Goal: Transaction & Acquisition: Download file/media

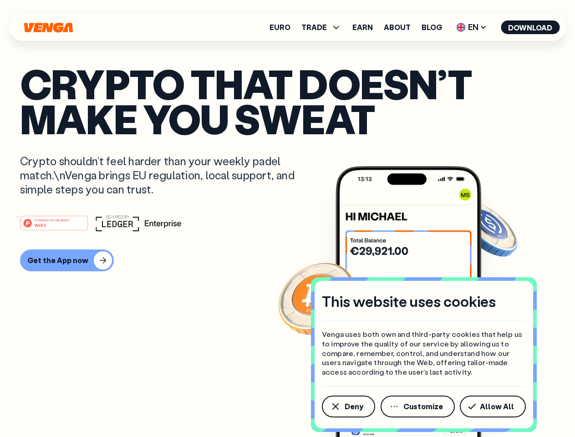
click at [287, 218] on div "#1 PRODUCT OF THE MONTH Web3" at bounding box center [287, 223] width 534 height 16
click at [348, 406] on span "Deny" at bounding box center [353, 406] width 19 height 7
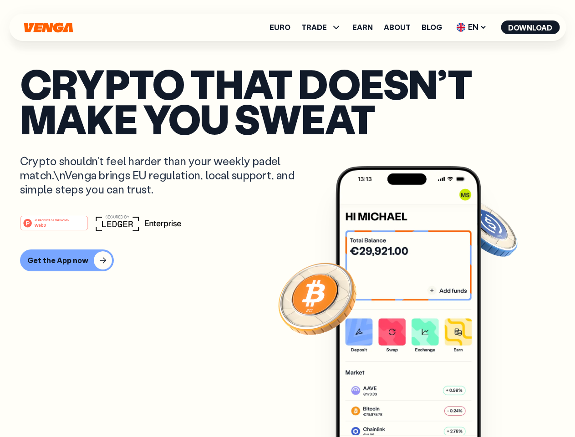
click at [418, 406] on img at bounding box center [408, 318] width 146 height 305
click at [494, 406] on article "Crypto that doesn’t make you sweat Crypto shouldn’t feel harder than your weekl…" at bounding box center [287, 236] width 534 height 341
click at [324, 27] on span "TRADE" at bounding box center [313, 27] width 25 height 7
click at [471, 27] on span "EN" at bounding box center [471, 27] width 37 height 15
click at [530, 27] on button "Download" at bounding box center [529, 27] width 59 height 14
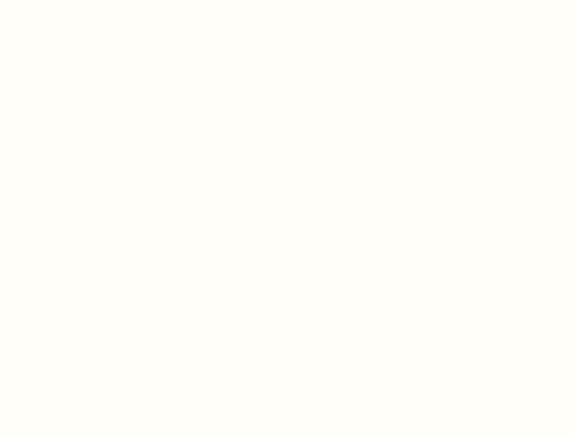
click at [66, 0] on html "This website uses cookies Venga uses both own and third-party cookies that help…" at bounding box center [287, 0] width 575 height 0
click at [55, 0] on html "This website uses cookies Venga uses both own and third-party cookies that help…" at bounding box center [287, 0] width 575 height 0
